Goal: Task Accomplishment & Management: Complete application form

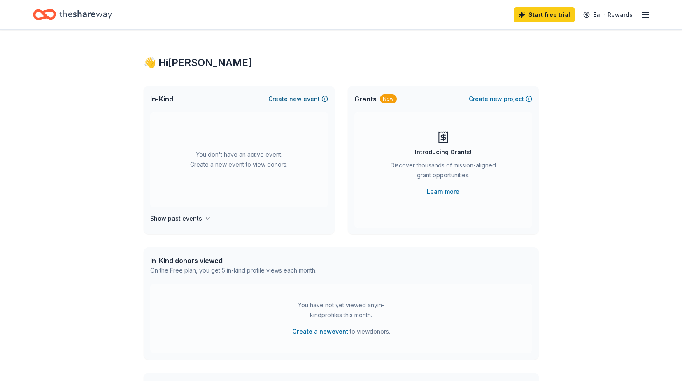
click at [318, 99] on button "Create new event" at bounding box center [299, 99] width 60 height 10
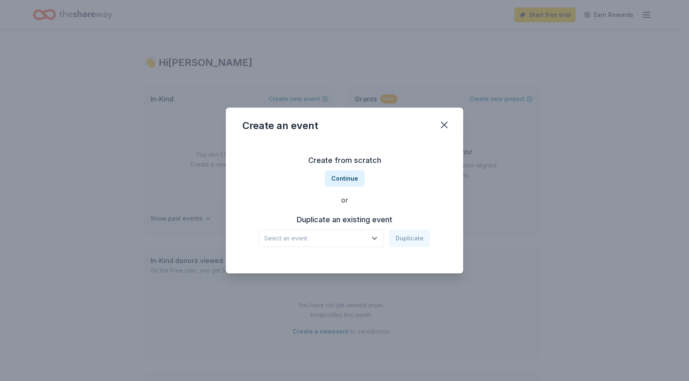
click at [343, 233] on span "Select an event" at bounding box center [315, 238] width 103 height 10
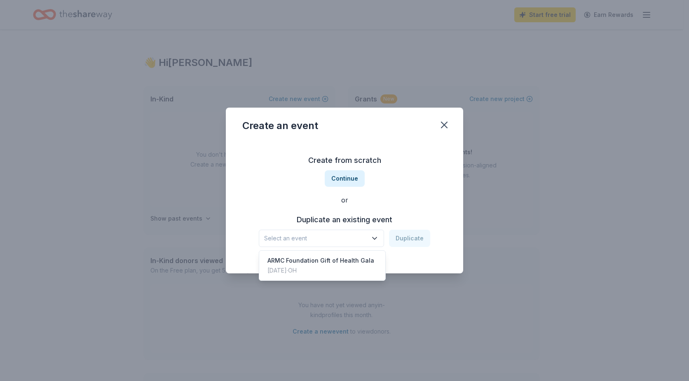
click at [414, 185] on div "Create from scratch Continue or Duplicate an existing event Select an event Dup…" at bounding box center [344, 199] width 204 height 119
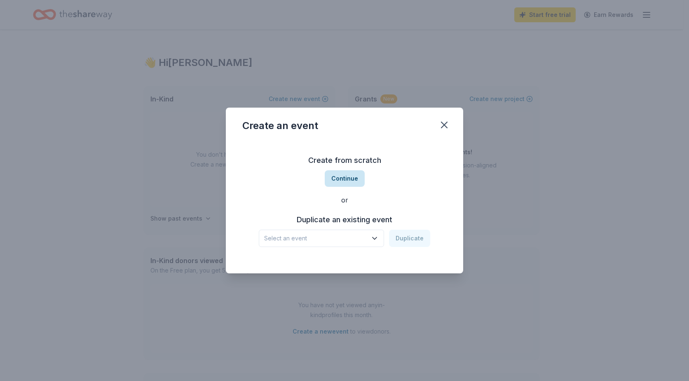
click at [357, 178] on button "Continue" at bounding box center [345, 178] width 40 height 16
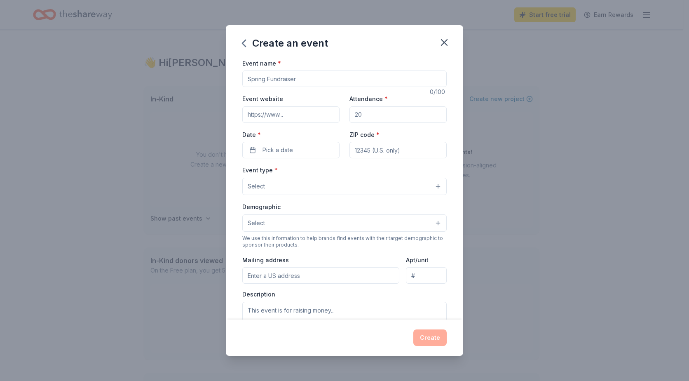
click at [322, 80] on input "Event name *" at bounding box center [344, 78] width 204 height 16
type input "ARMC Foundation Online Holiday Raffle"
click at [303, 117] on input "Event website" at bounding box center [290, 114] width 97 height 16
click at [389, 111] on input "Attendance *" at bounding box center [397, 114] width 97 height 16
drag, startPoint x: 388, startPoint y: 113, endPoint x: 381, endPoint y: 113, distance: 7.0
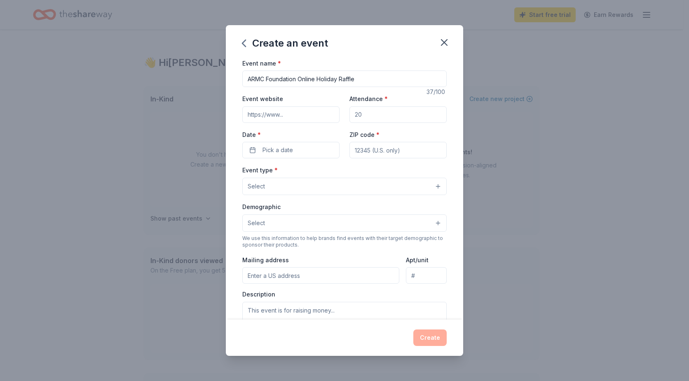
click at [381, 113] on input "Attendance *" at bounding box center [397, 114] width 97 height 16
type input "500"
click at [293, 117] on input "Event website" at bounding box center [290, 114] width 97 height 16
